Goal: Find specific page/section: Find specific page/section

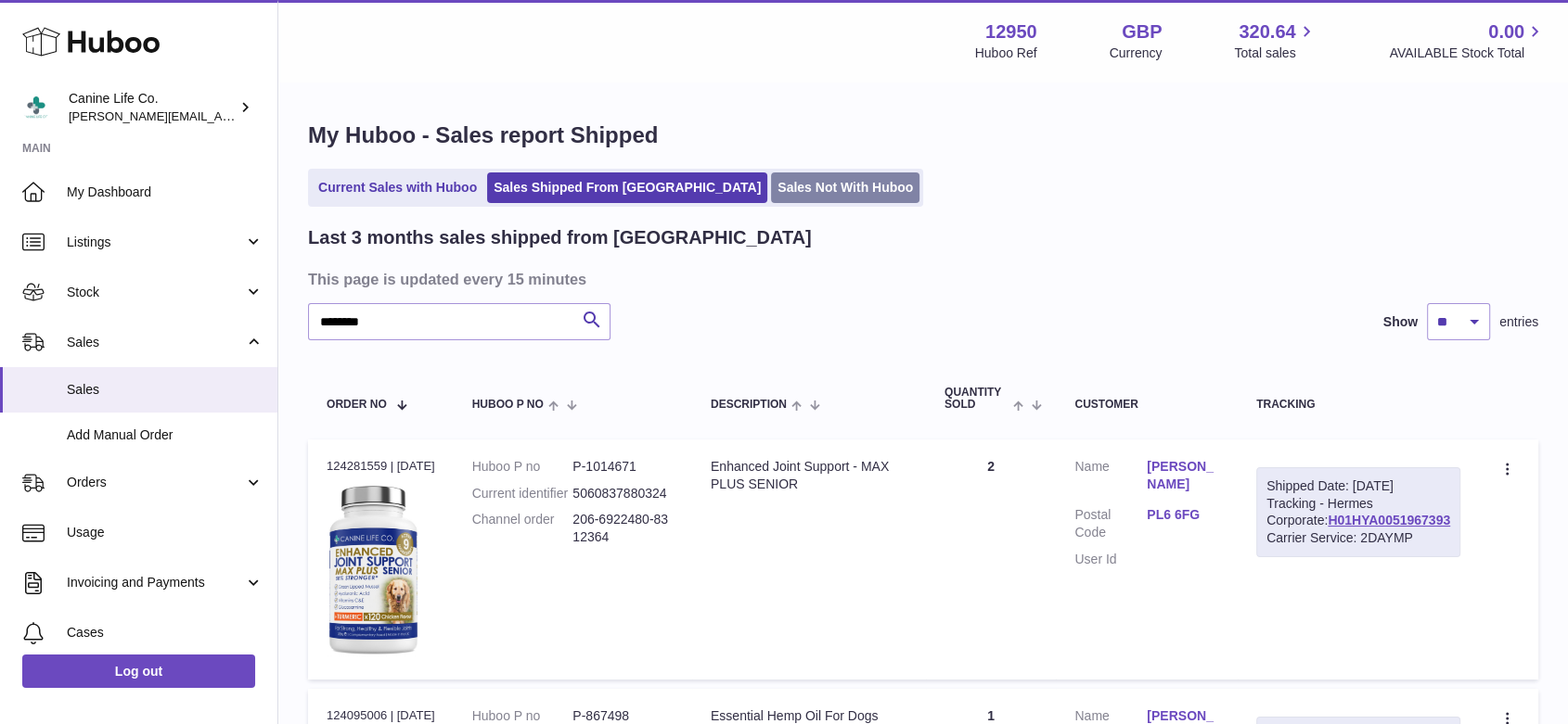
click at [787, 181] on link "Sales Not With Huboo" at bounding box center [845, 187] width 149 height 31
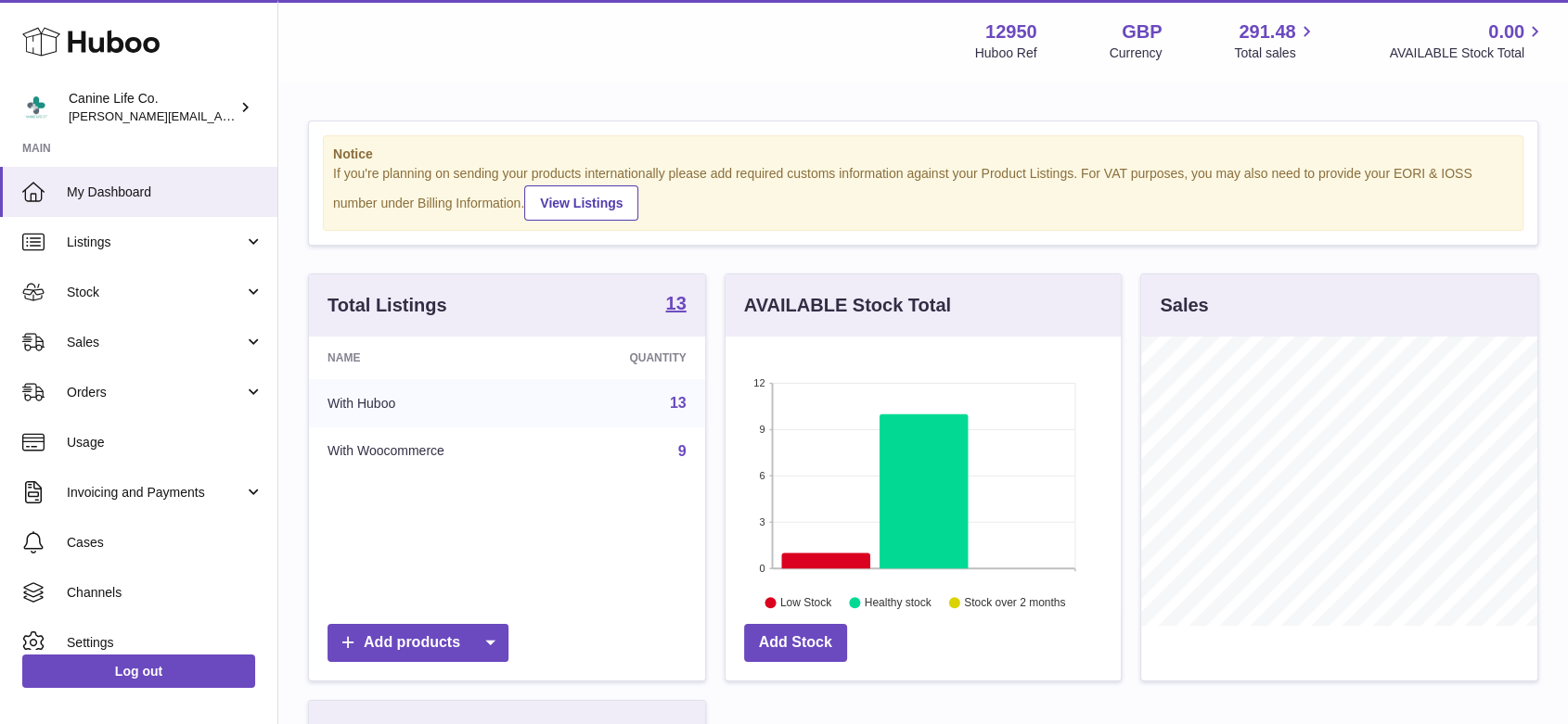
scroll to position [289, 395]
click at [126, 339] on span "Sales" at bounding box center [156, 343] width 178 height 18
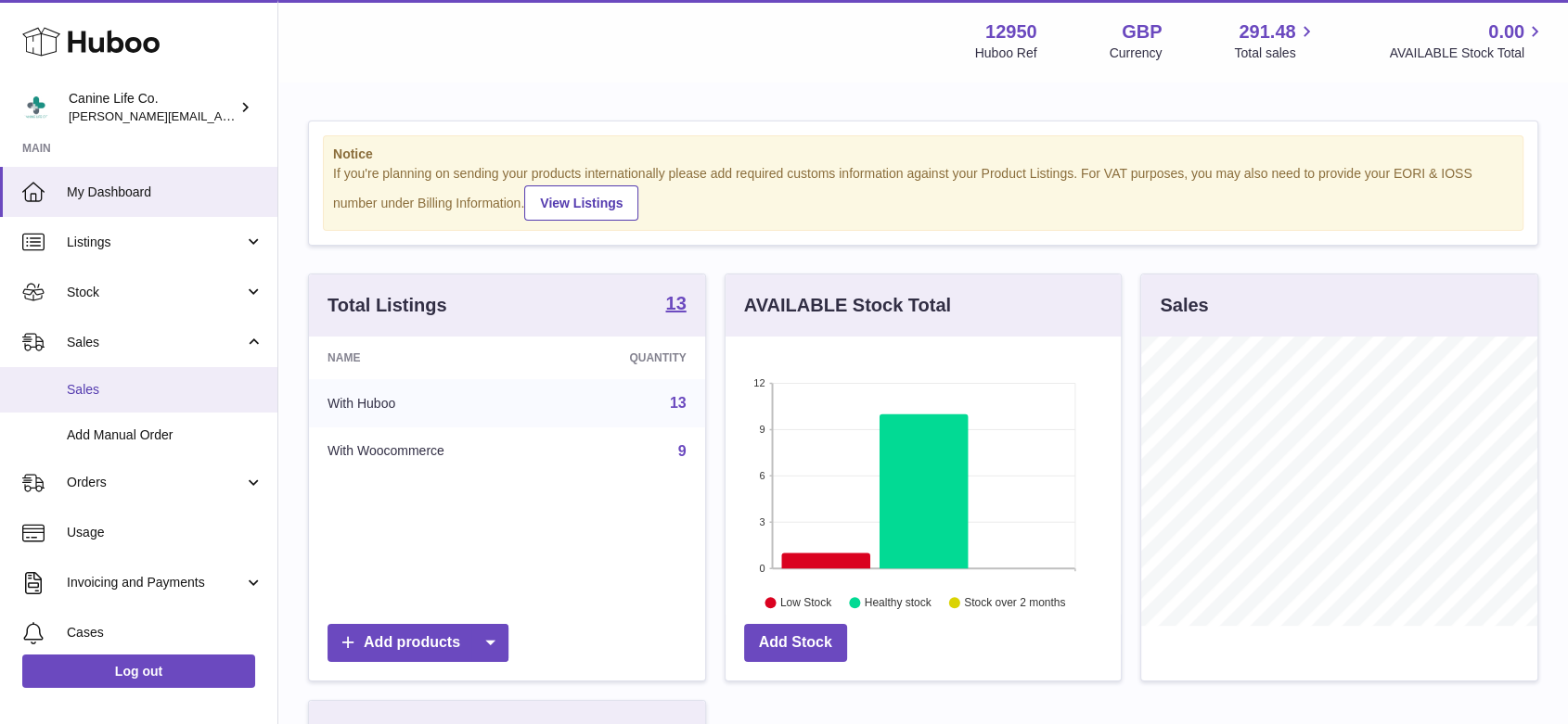
click at [126, 399] on link "Sales" at bounding box center [139, 390] width 277 height 46
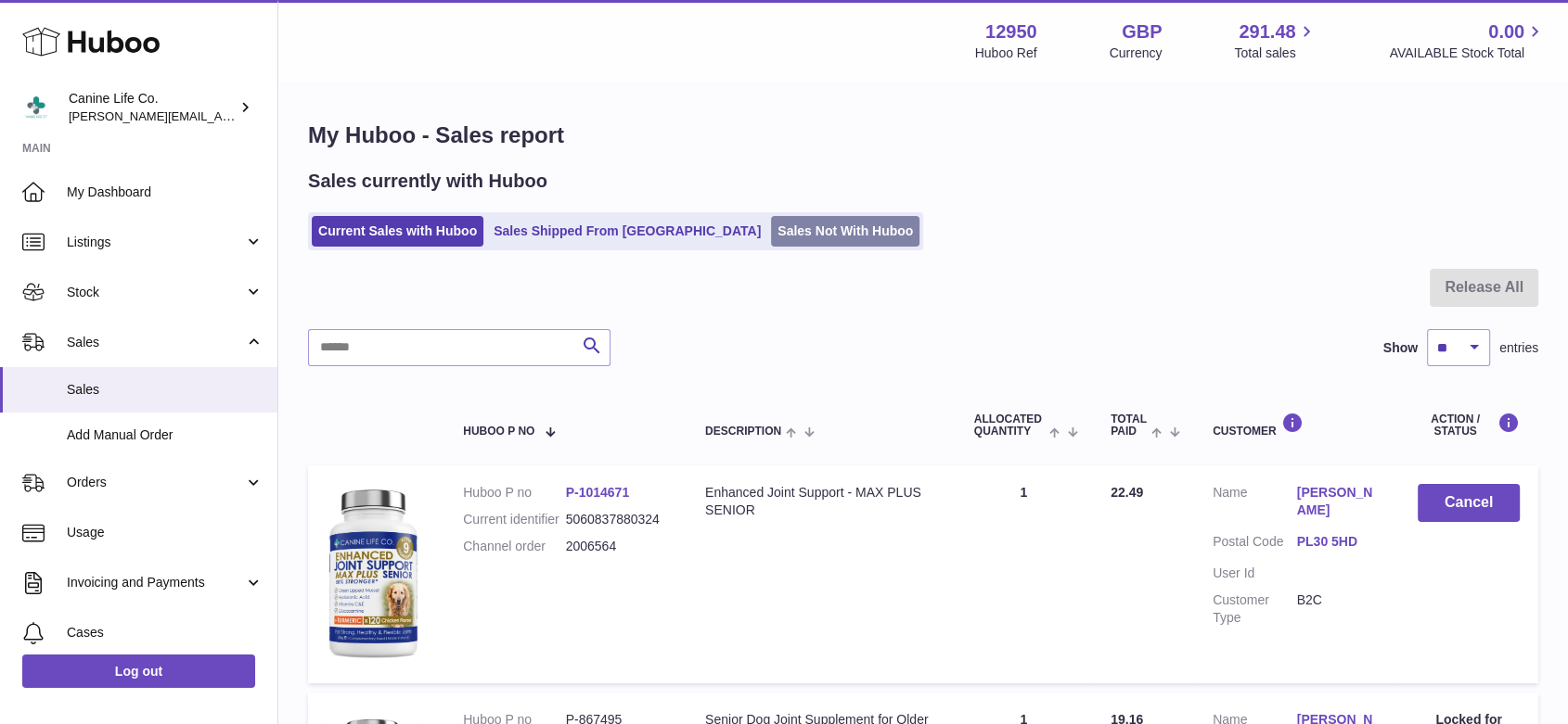
click at [798, 231] on link "Sales Not With Huboo" at bounding box center [845, 231] width 149 height 31
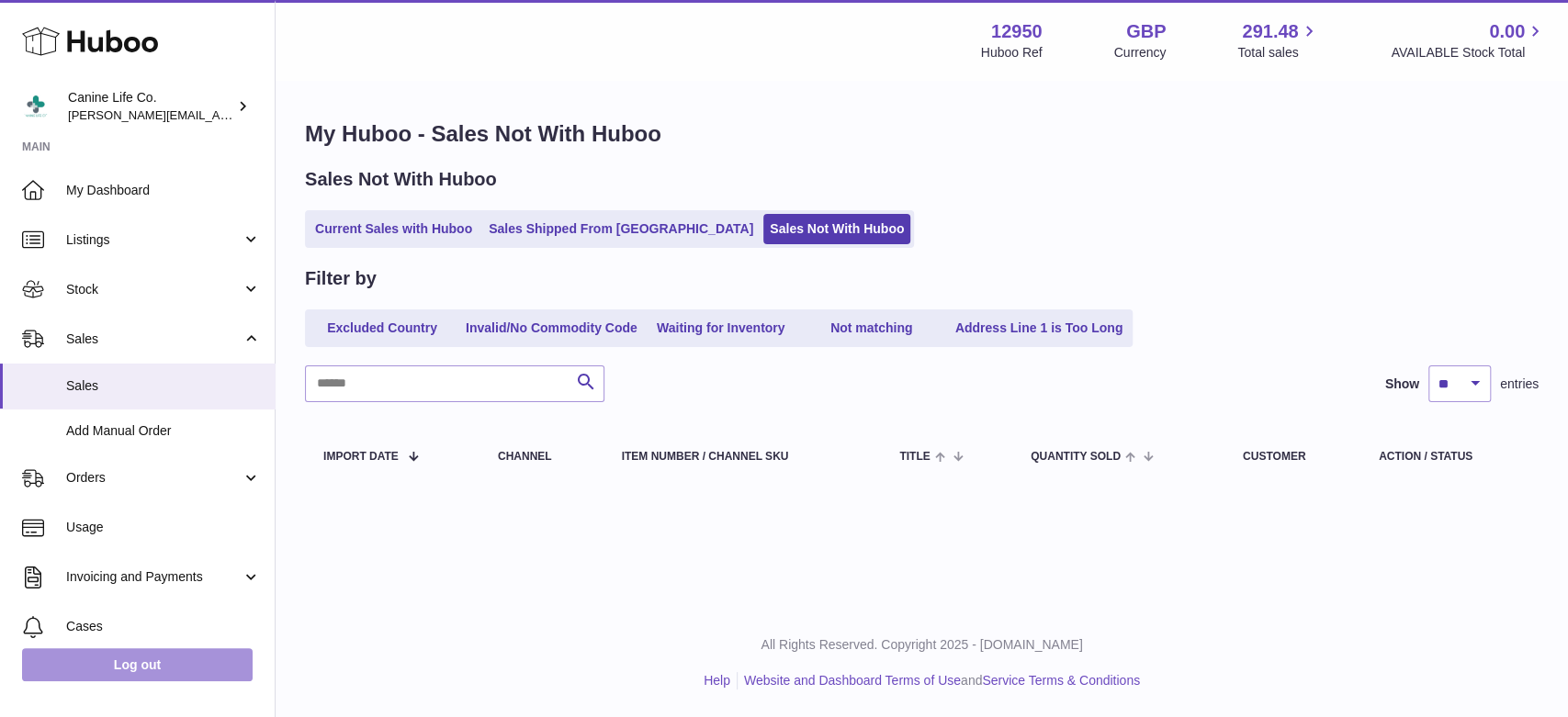
click at [140, 660] on link "Log out" at bounding box center [136, 665] width 230 height 33
